Goal: Obtain resource: Download file/media

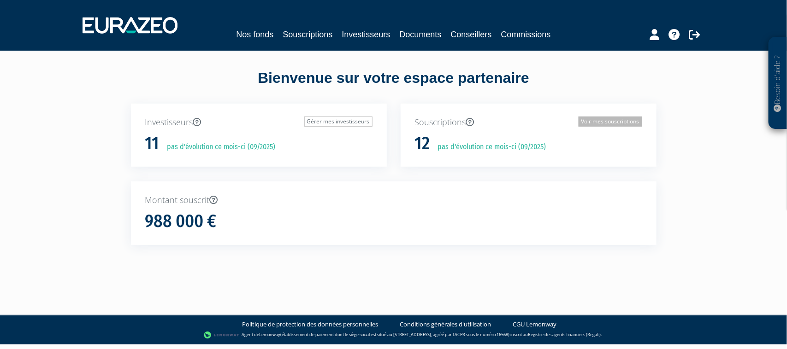
click at [624, 122] on link "Voir mes souscriptions" at bounding box center [611, 122] width 64 height 10
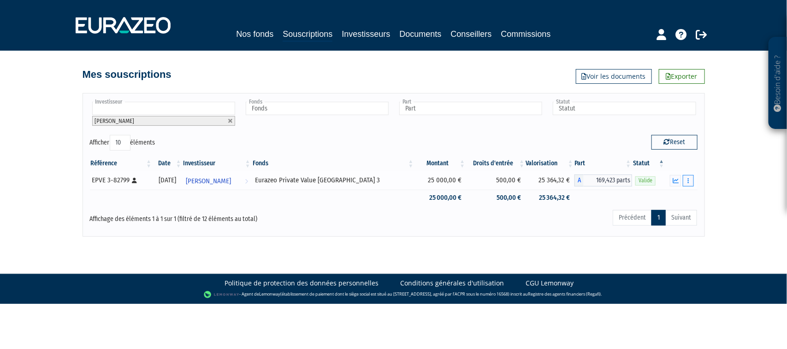
click at [689, 183] on icon "button" at bounding box center [688, 181] width 1 height 6
click at [671, 195] on link "Documents" at bounding box center [668, 197] width 46 height 15
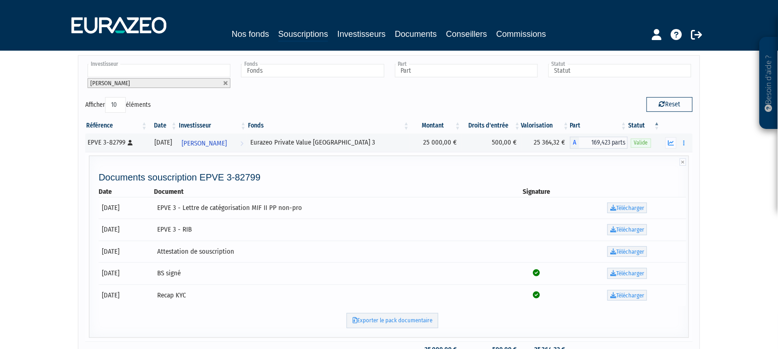
scroll to position [58, 0]
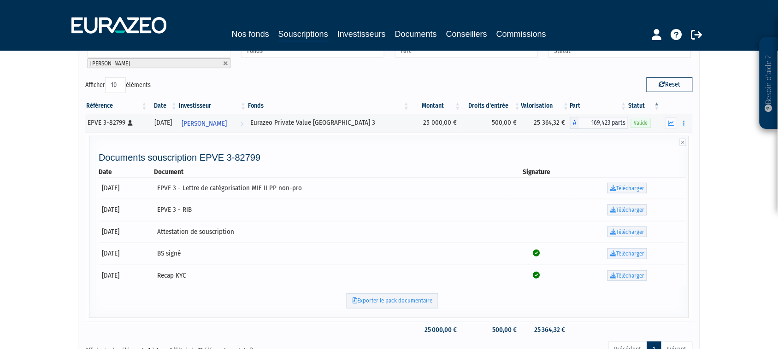
click at [633, 257] on link "Télécharger" at bounding box center [628, 253] width 40 height 11
